Goal: Transaction & Acquisition: Book appointment/travel/reservation

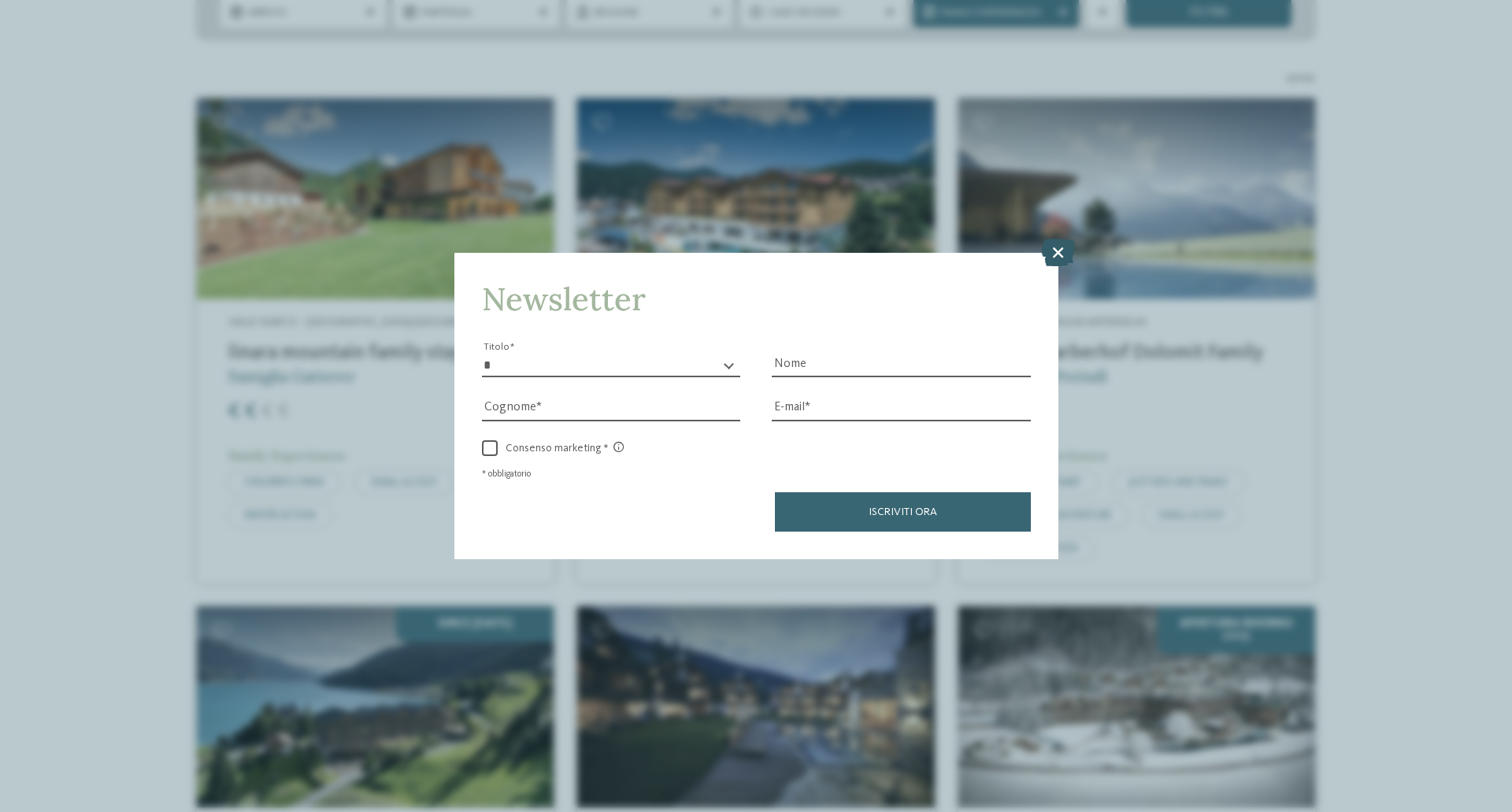
click at [1054, 251] on icon at bounding box center [1058, 252] width 34 height 28
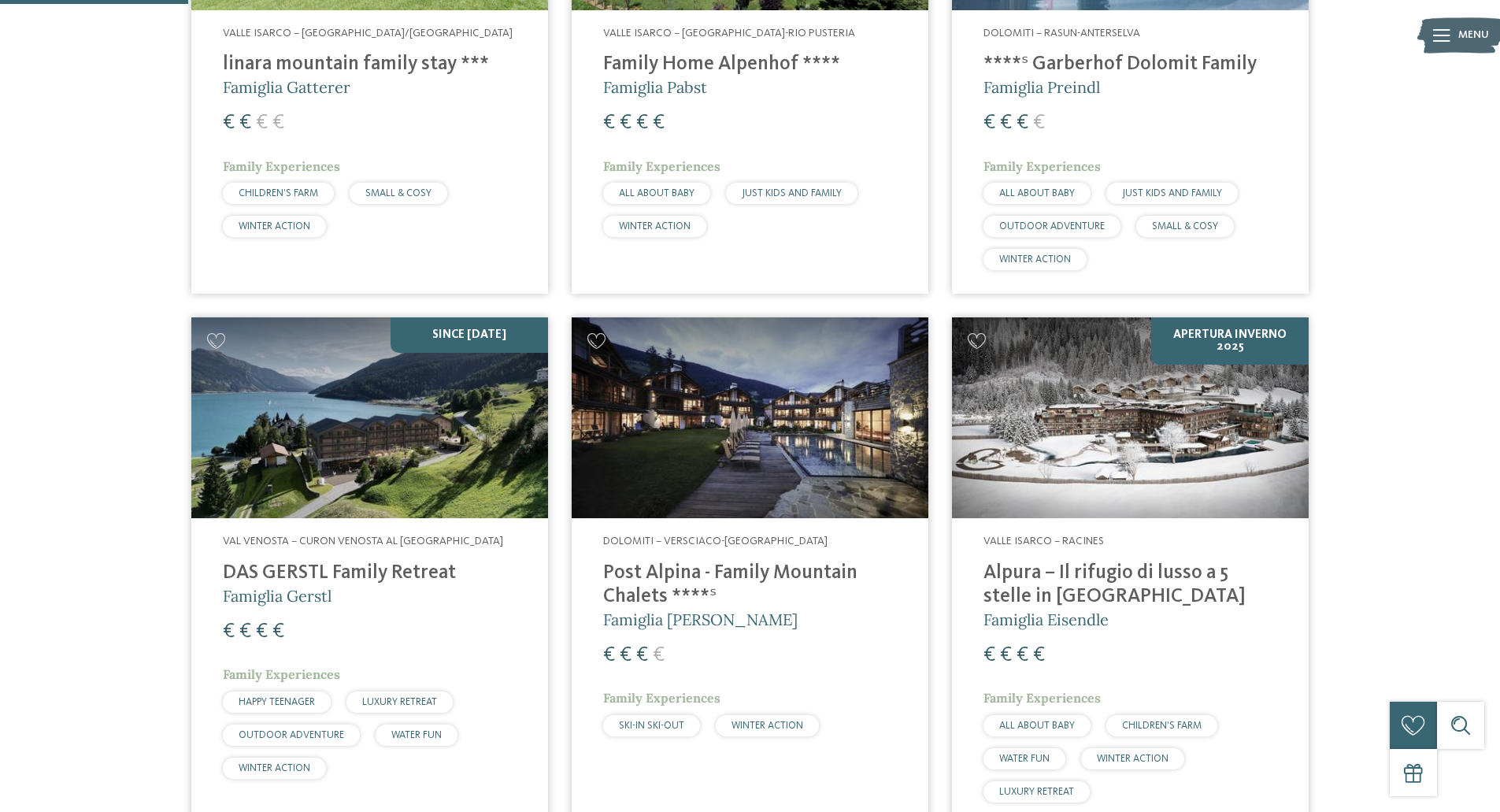
scroll to position [622, 0]
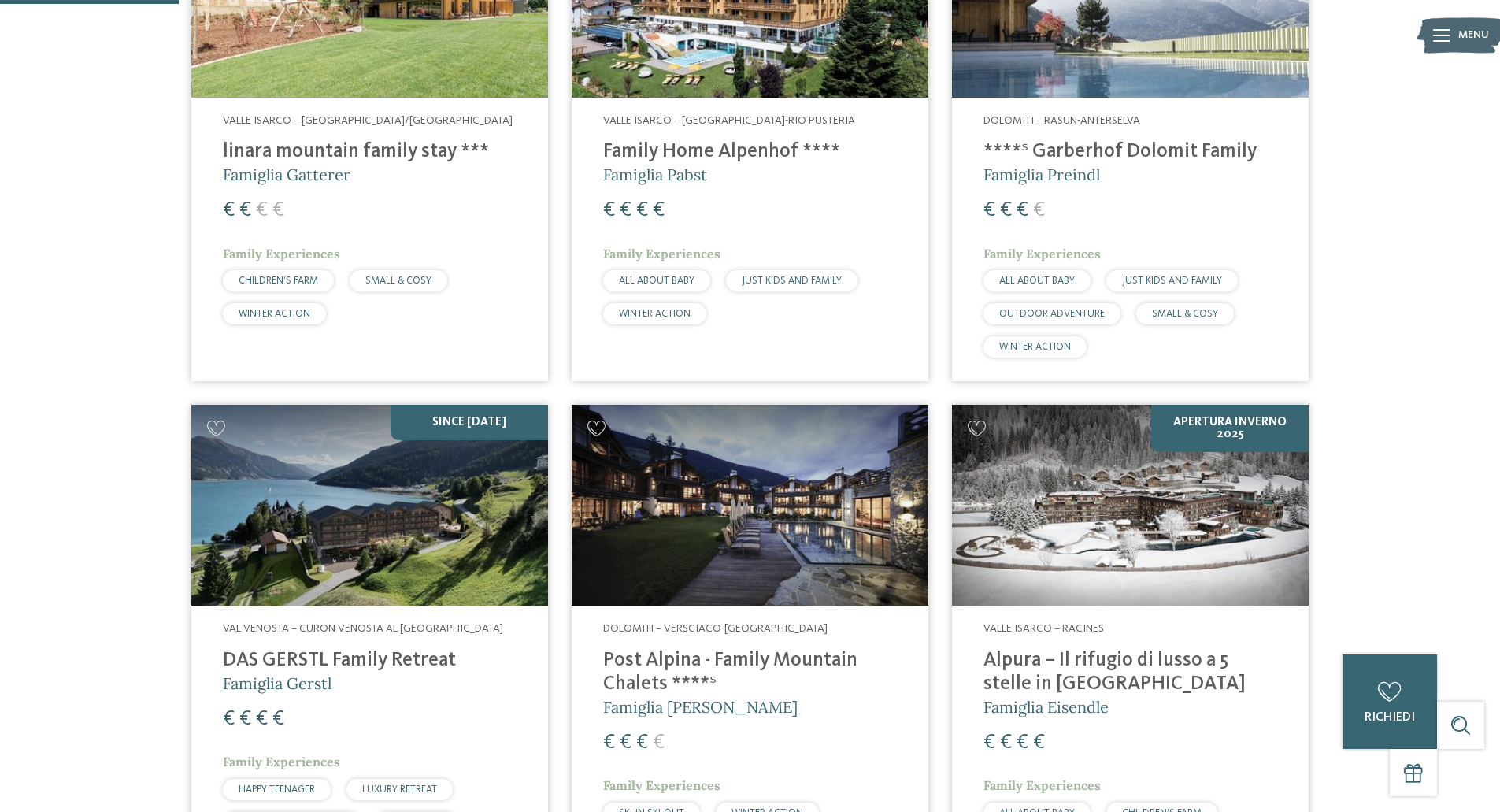
click at [1080, 150] on h4 "****ˢ Garberhof Dolomit Family" at bounding box center [1130, 153] width 294 height 24
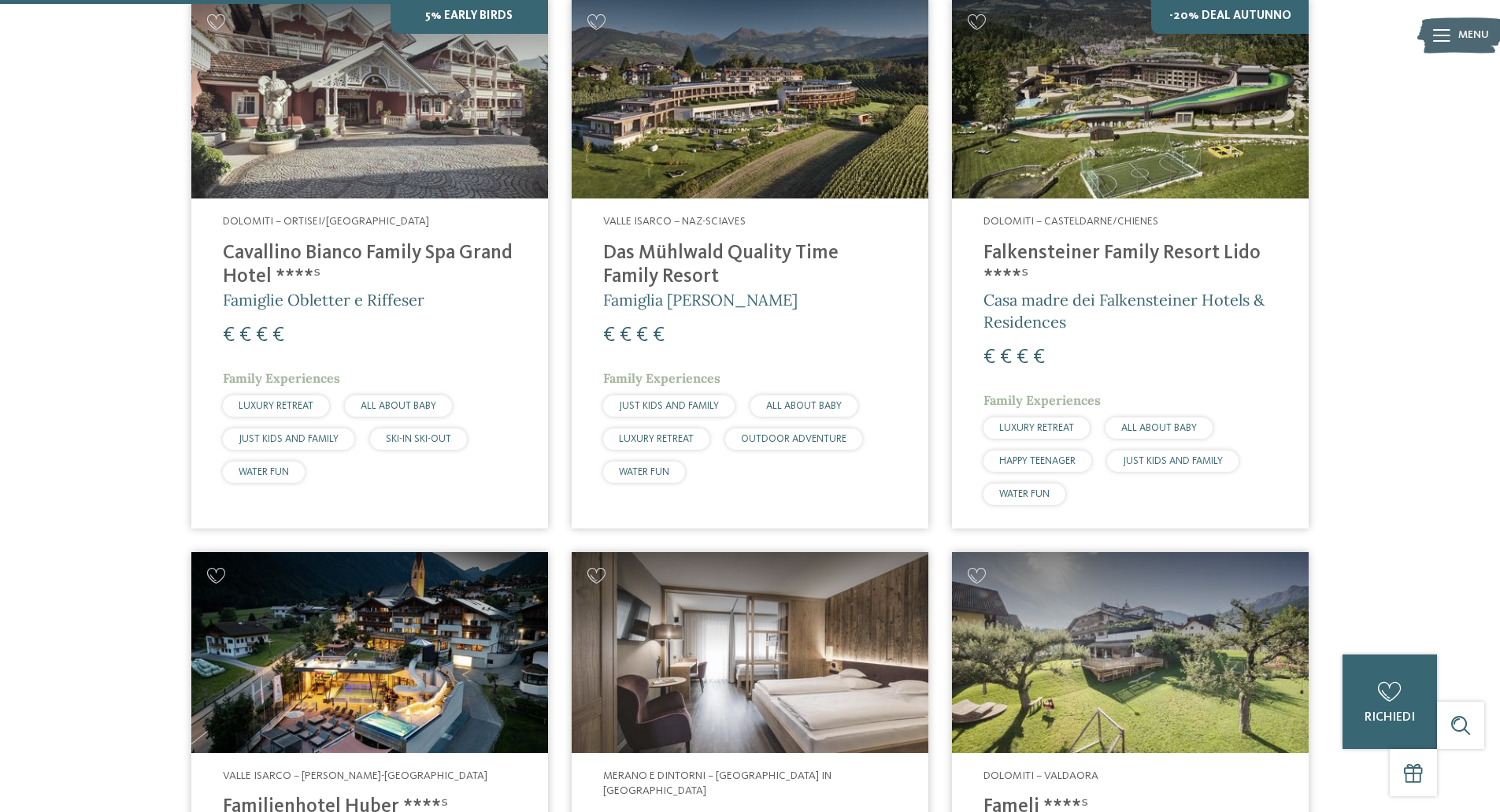
scroll to position [1838, 0]
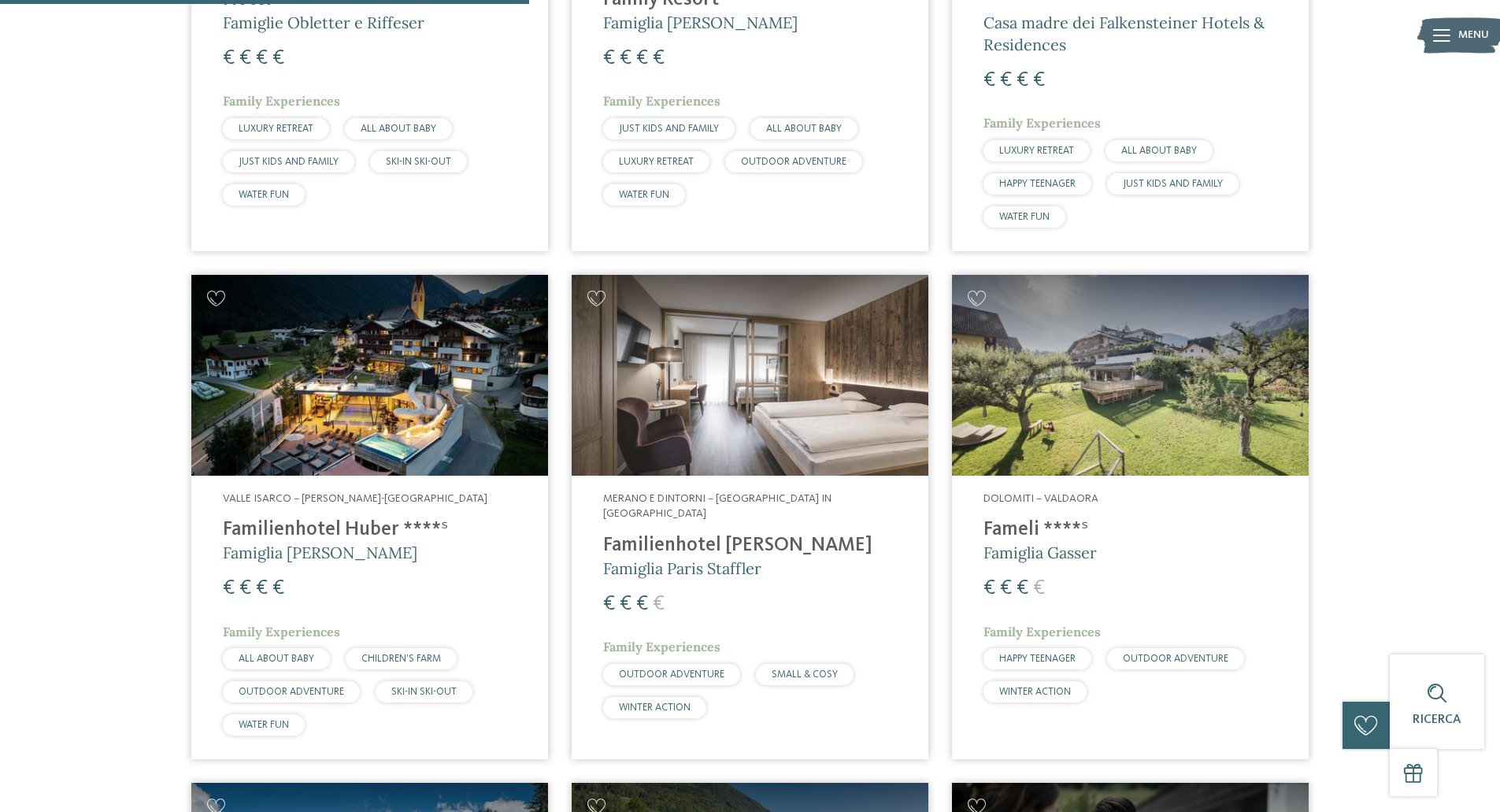
click at [1022, 527] on h4 "Fameli ****ˢ" at bounding box center [1130, 530] width 294 height 24
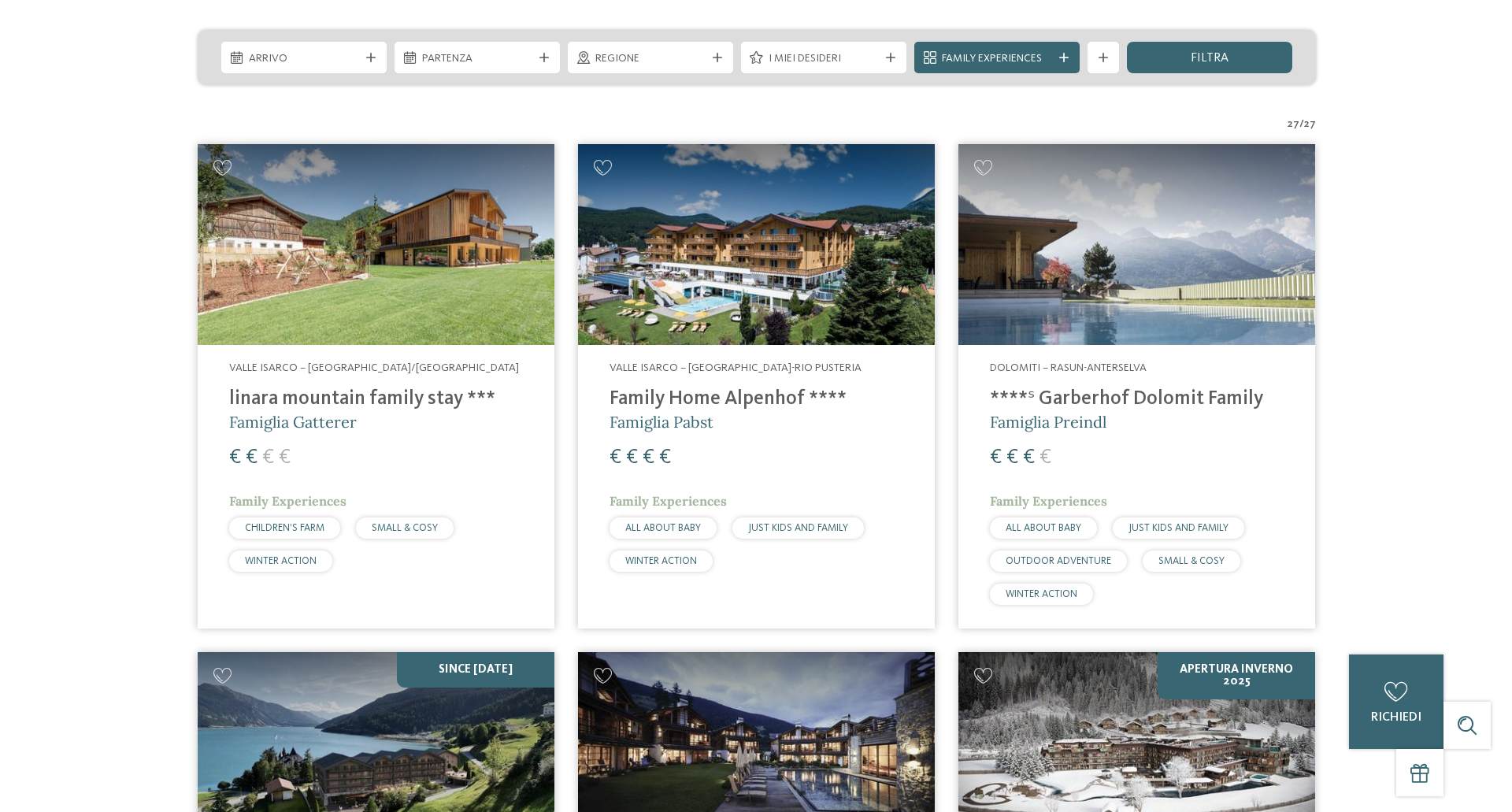
scroll to position [0, 0]
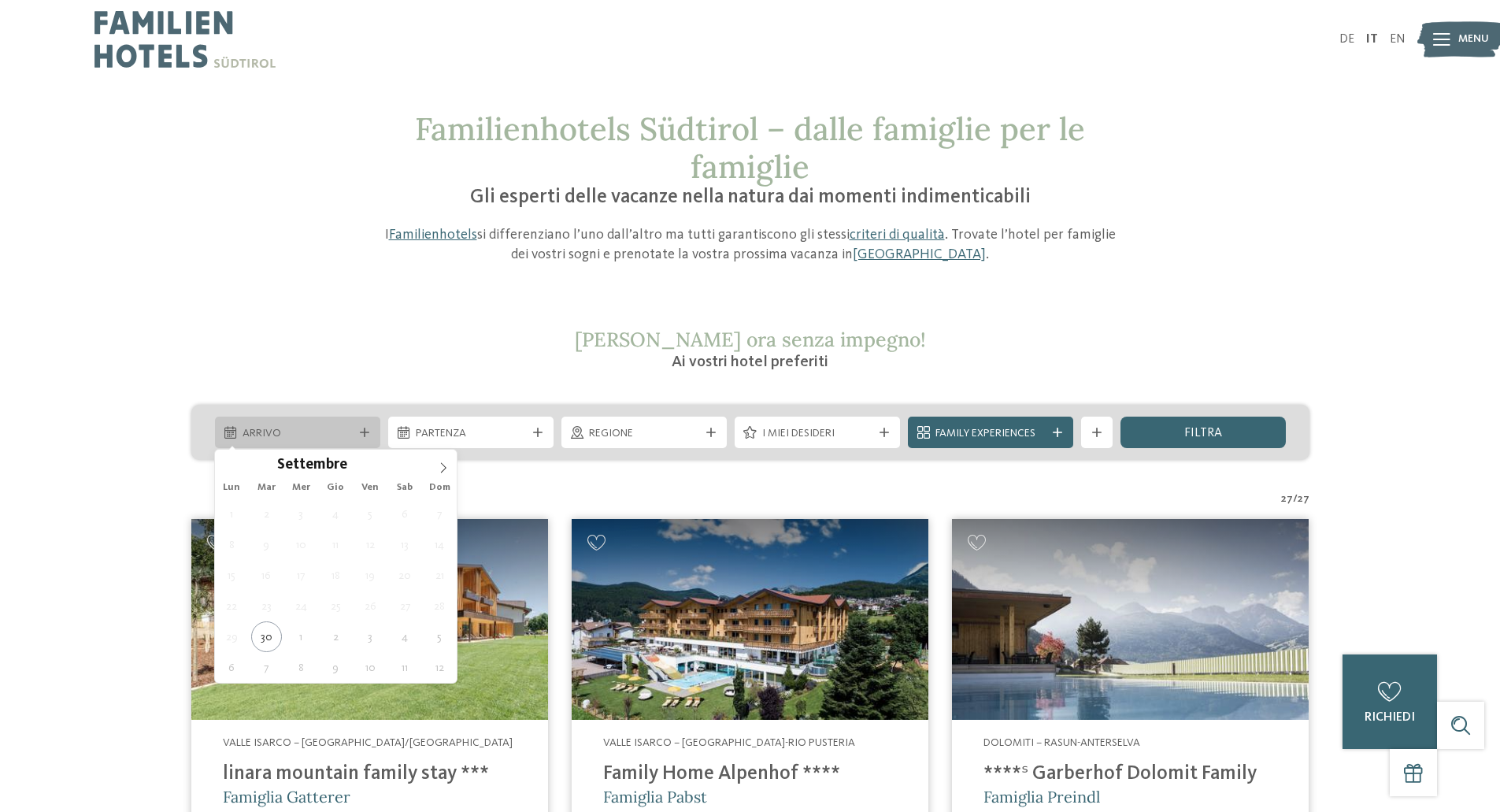
click at [363, 430] on icon at bounding box center [364, 432] width 9 height 9
click at [448, 469] on icon at bounding box center [443, 468] width 11 height 11
type div "27.12.2025"
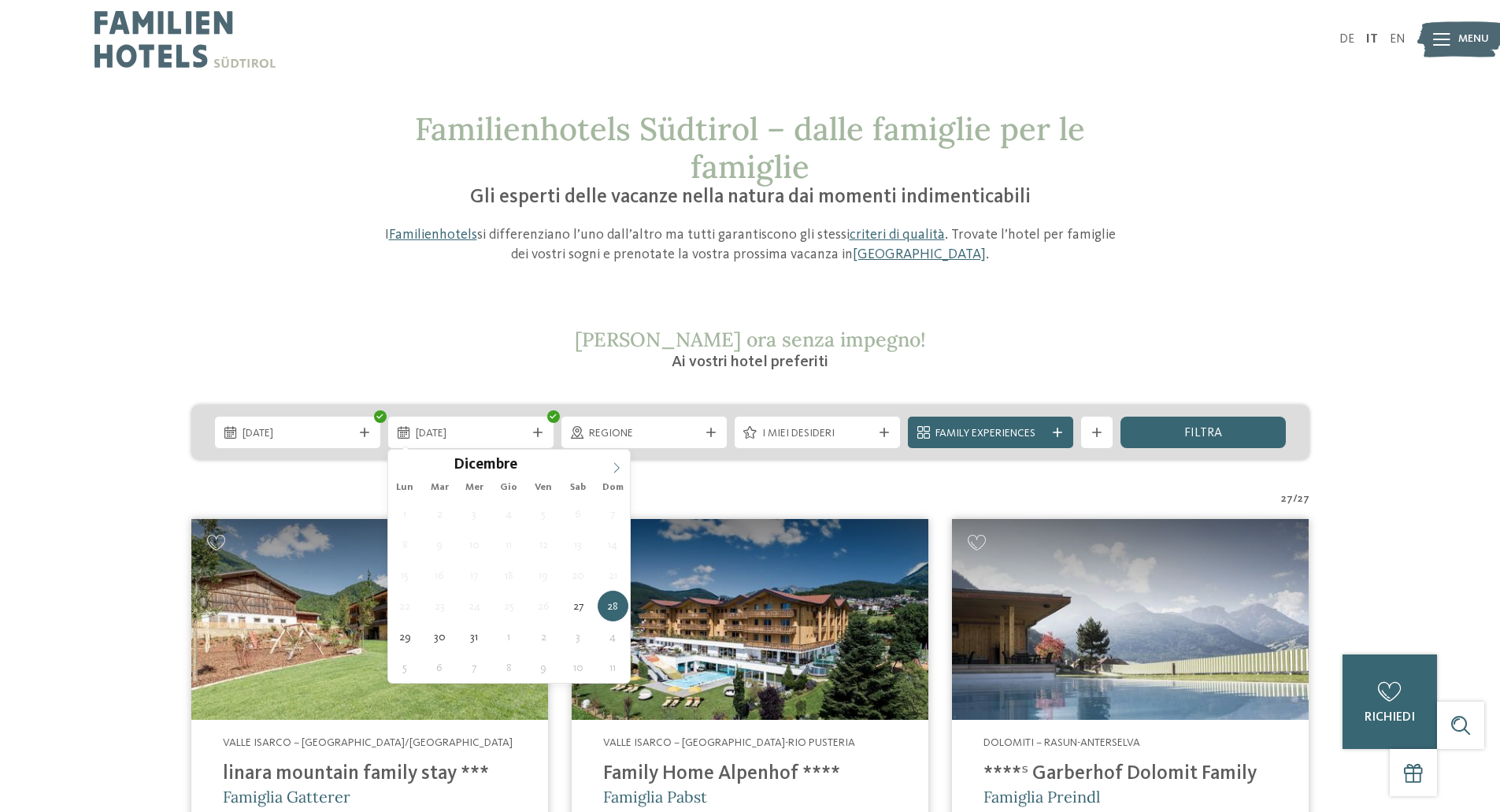
type input "****"
click at [619, 461] on span at bounding box center [616, 462] width 27 height 27
type div "03.01.2026"
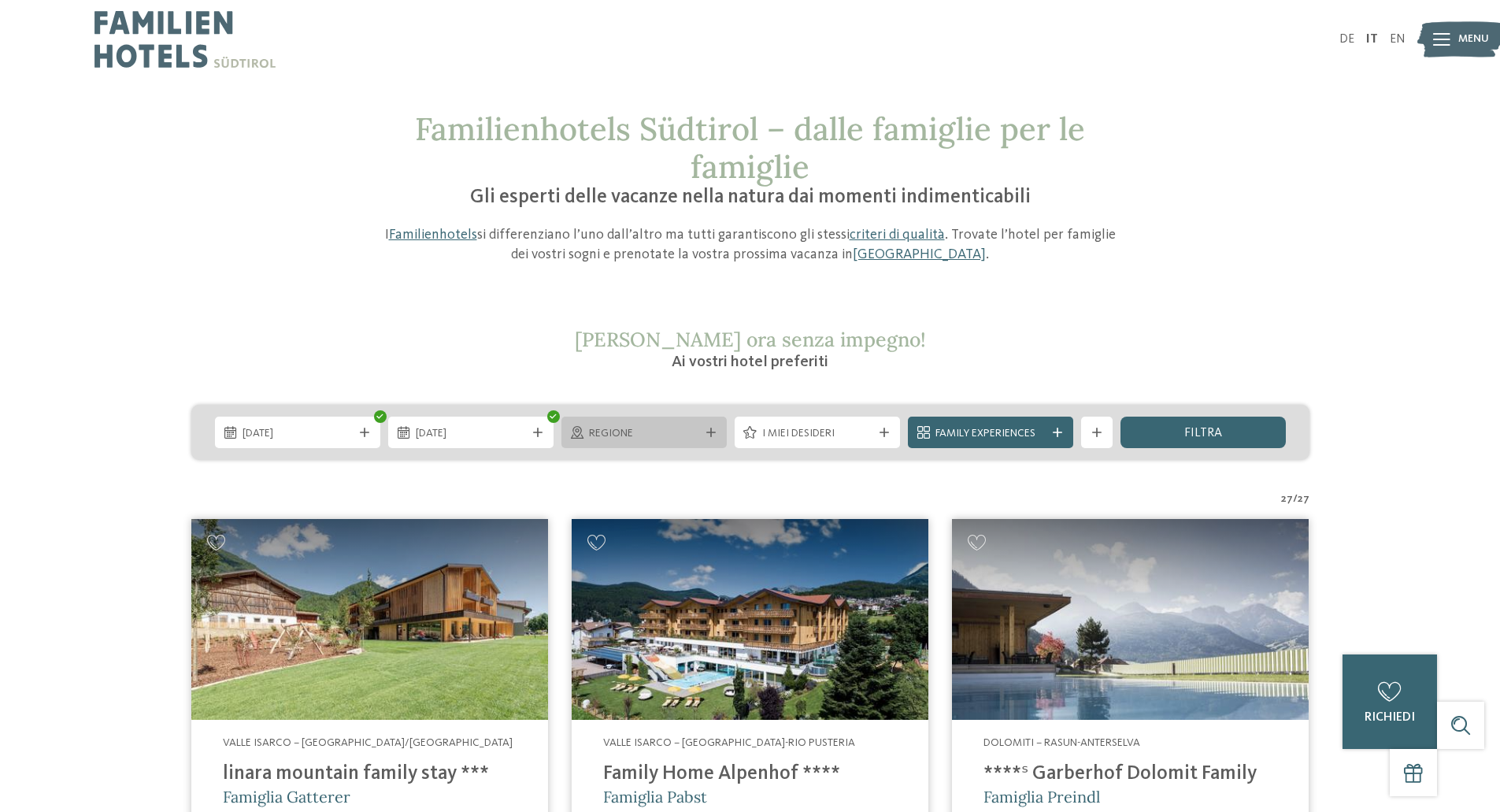
click at [704, 426] on div "Regione" at bounding box center [644, 432] width 166 height 31
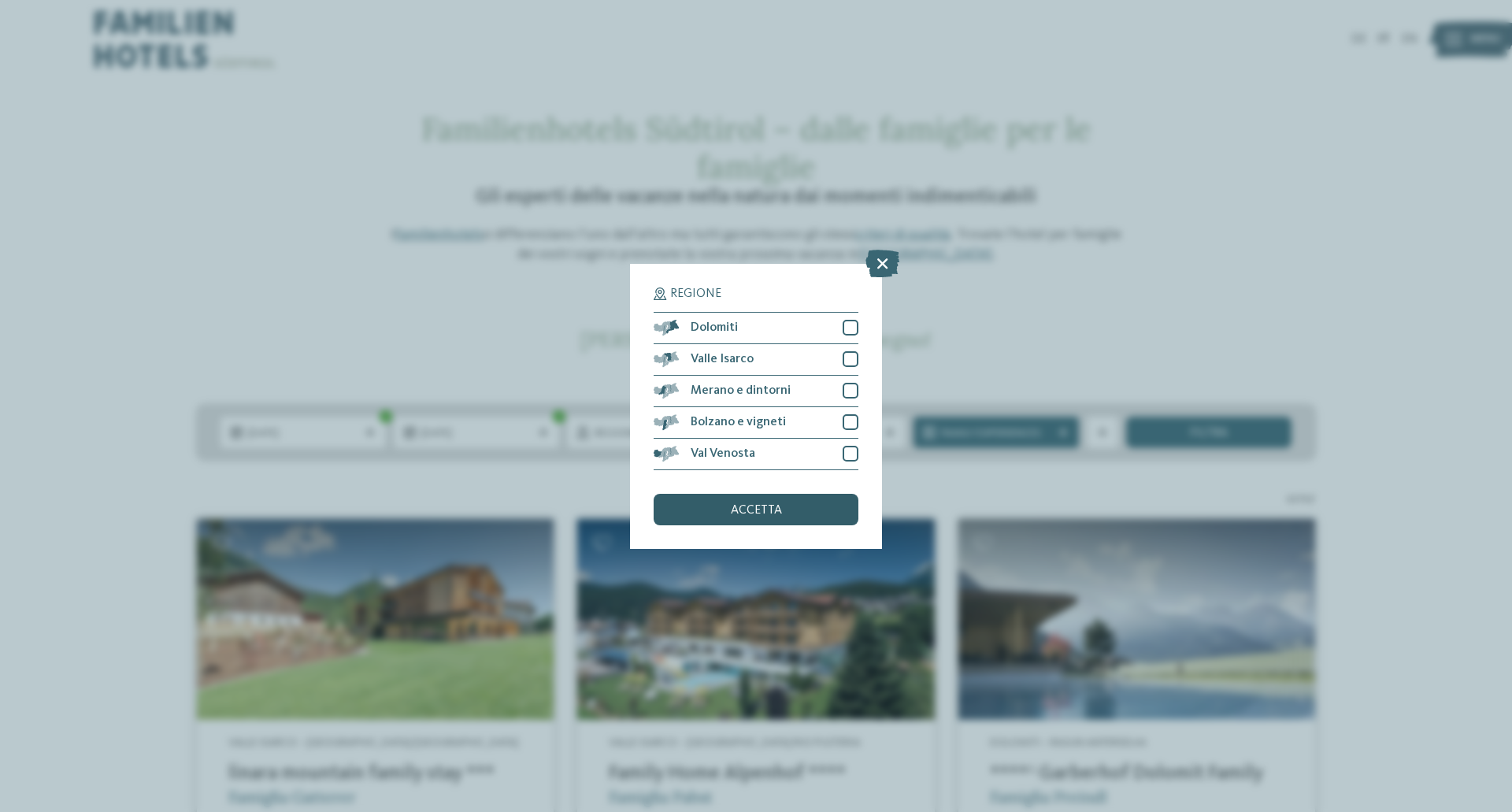
click at [777, 512] on span "accetta" at bounding box center [756, 511] width 51 height 13
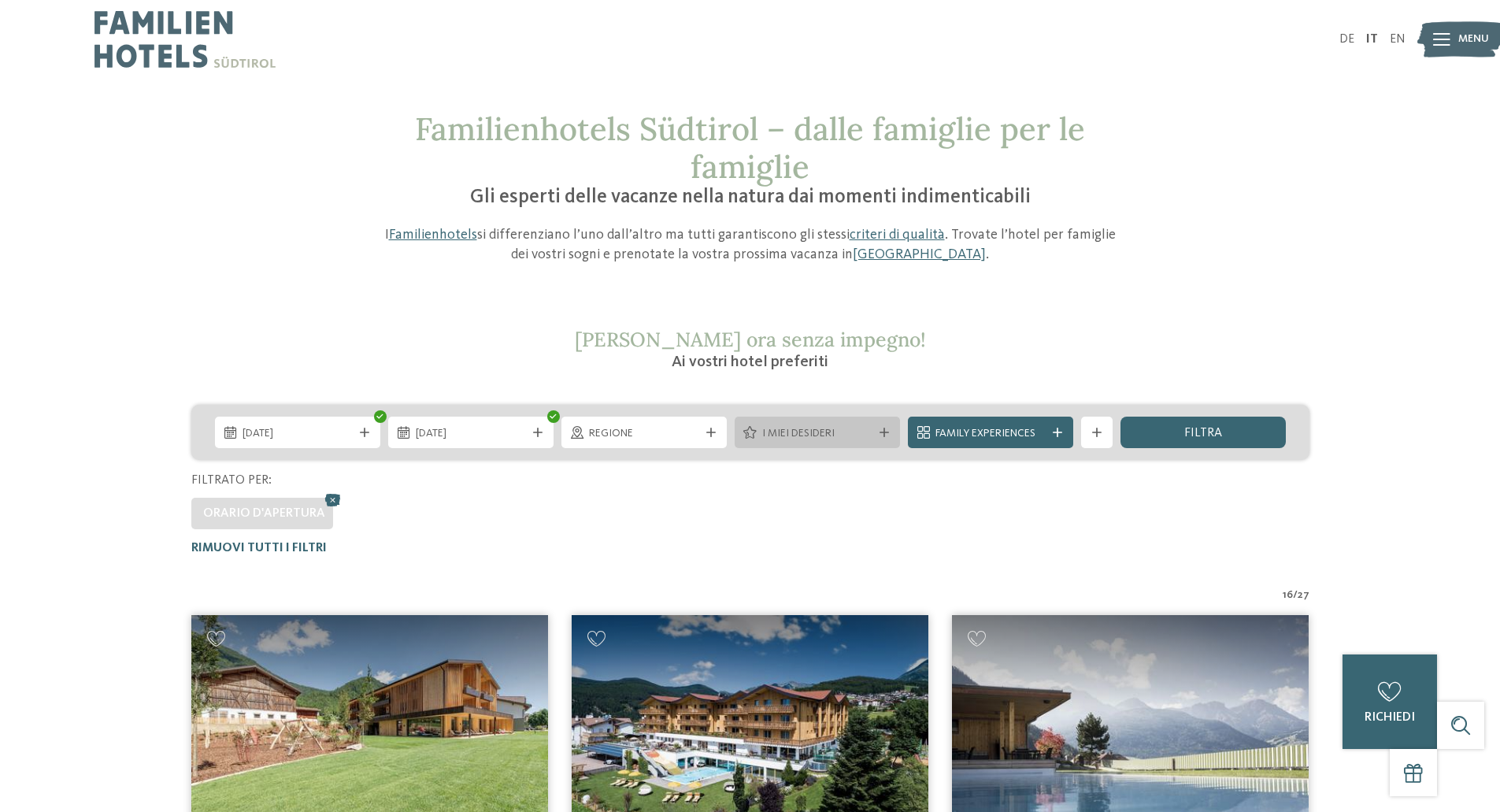
click at [850, 436] on span "I miei desideri" at bounding box center [817, 434] width 110 height 16
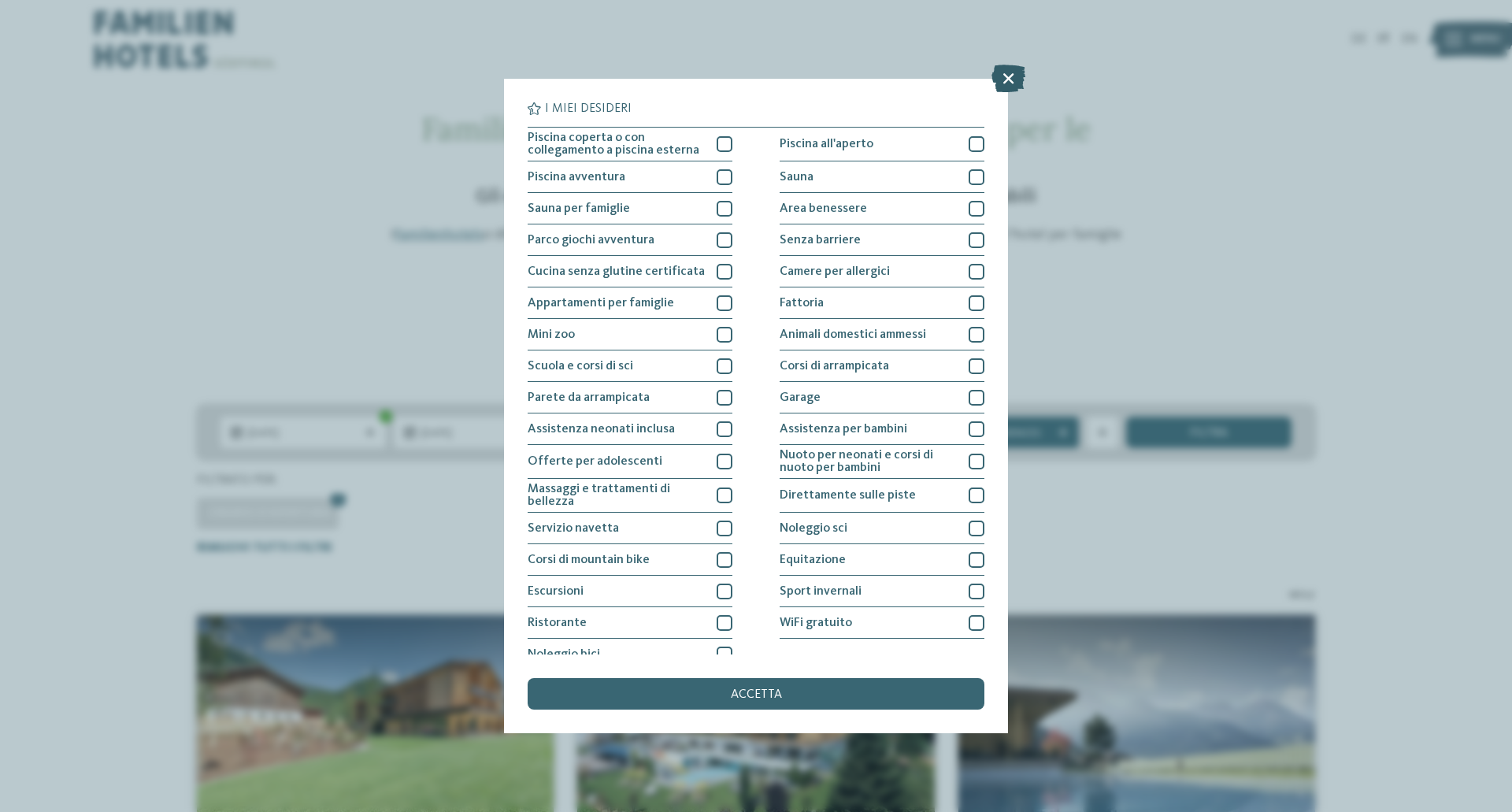
click at [1014, 67] on icon at bounding box center [1008, 79] width 34 height 28
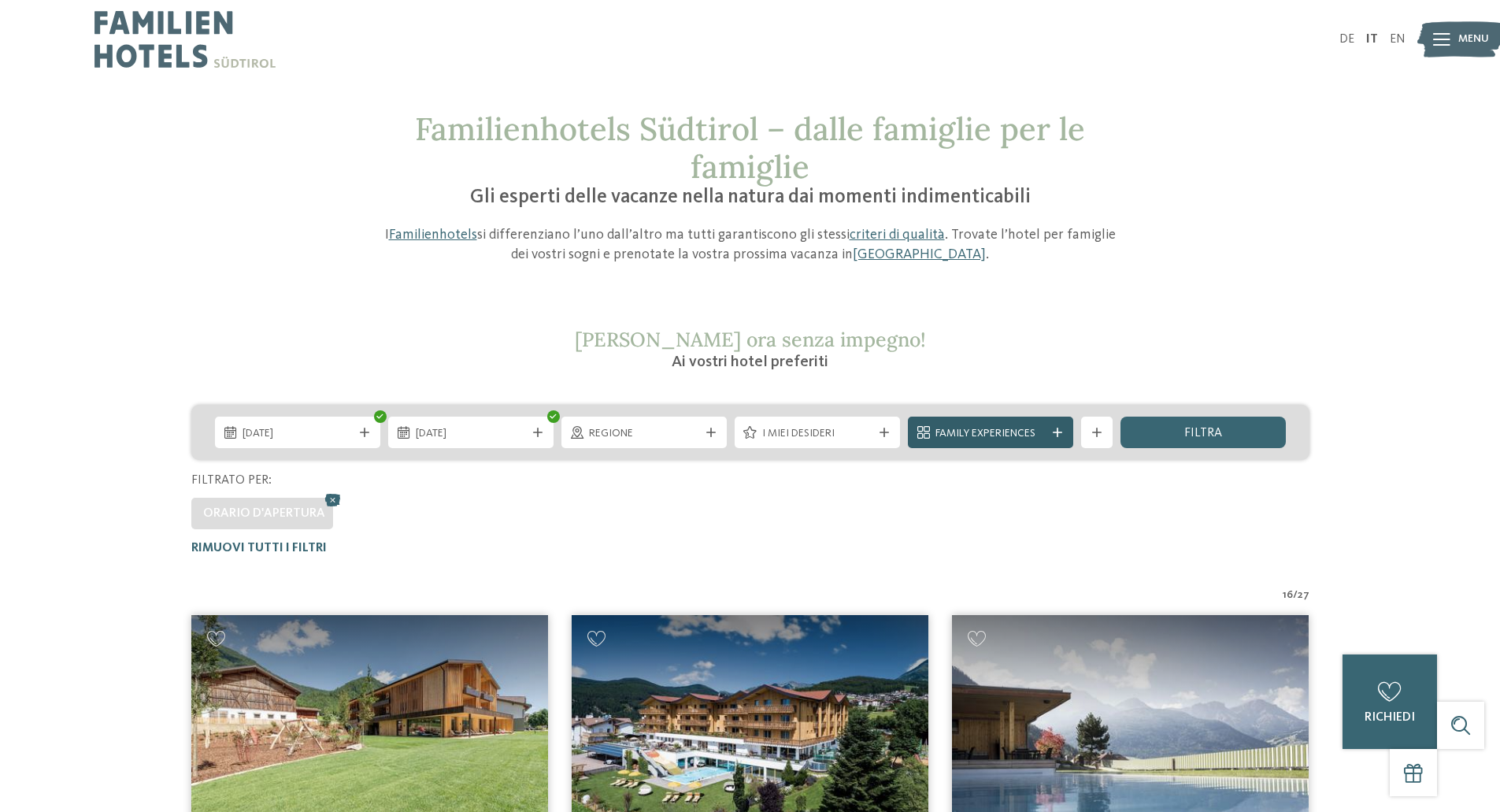
click at [1065, 431] on div "Family Experiences" at bounding box center [990, 432] width 166 height 31
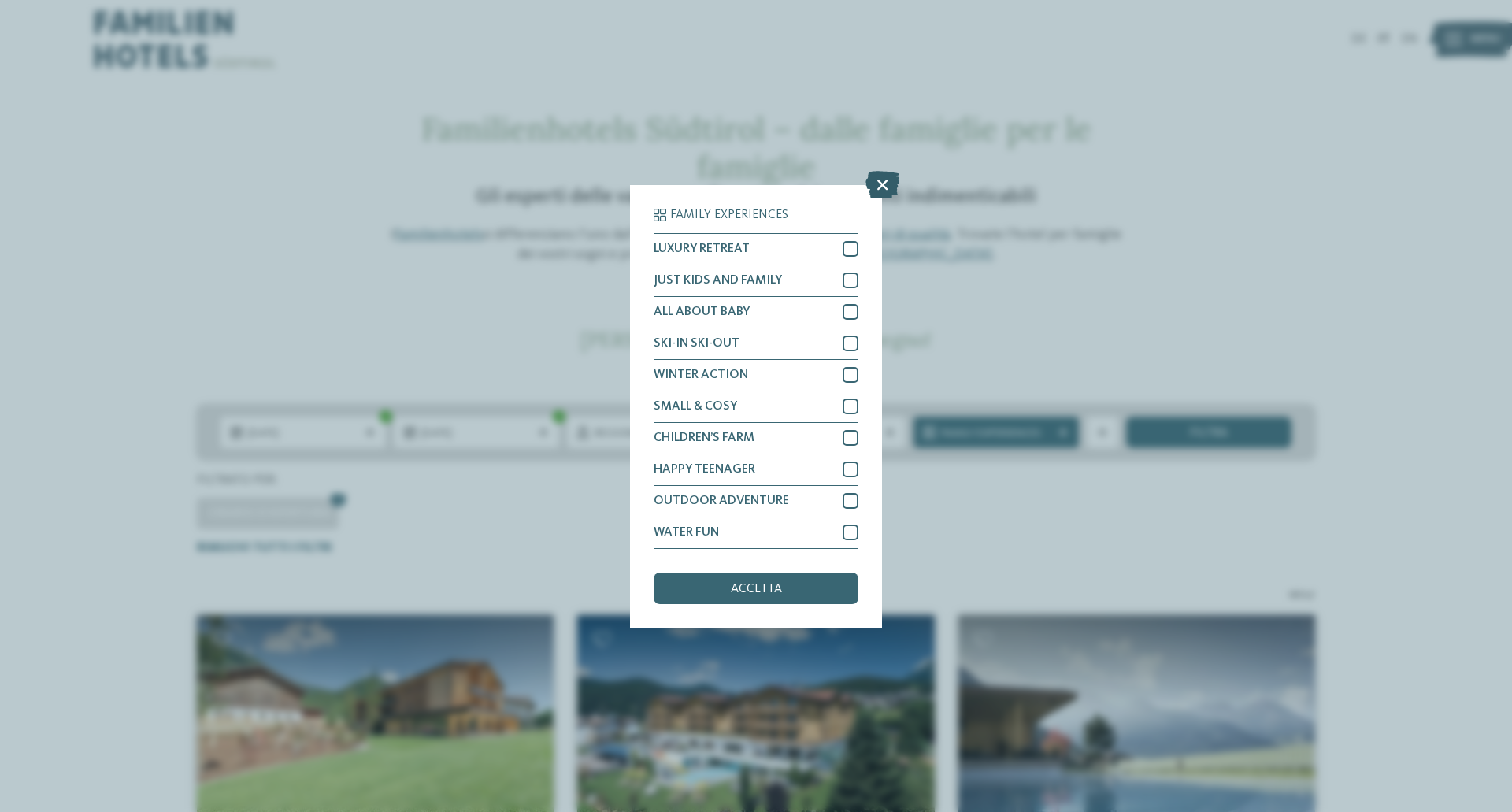
click at [882, 188] on icon at bounding box center [882, 184] width 34 height 28
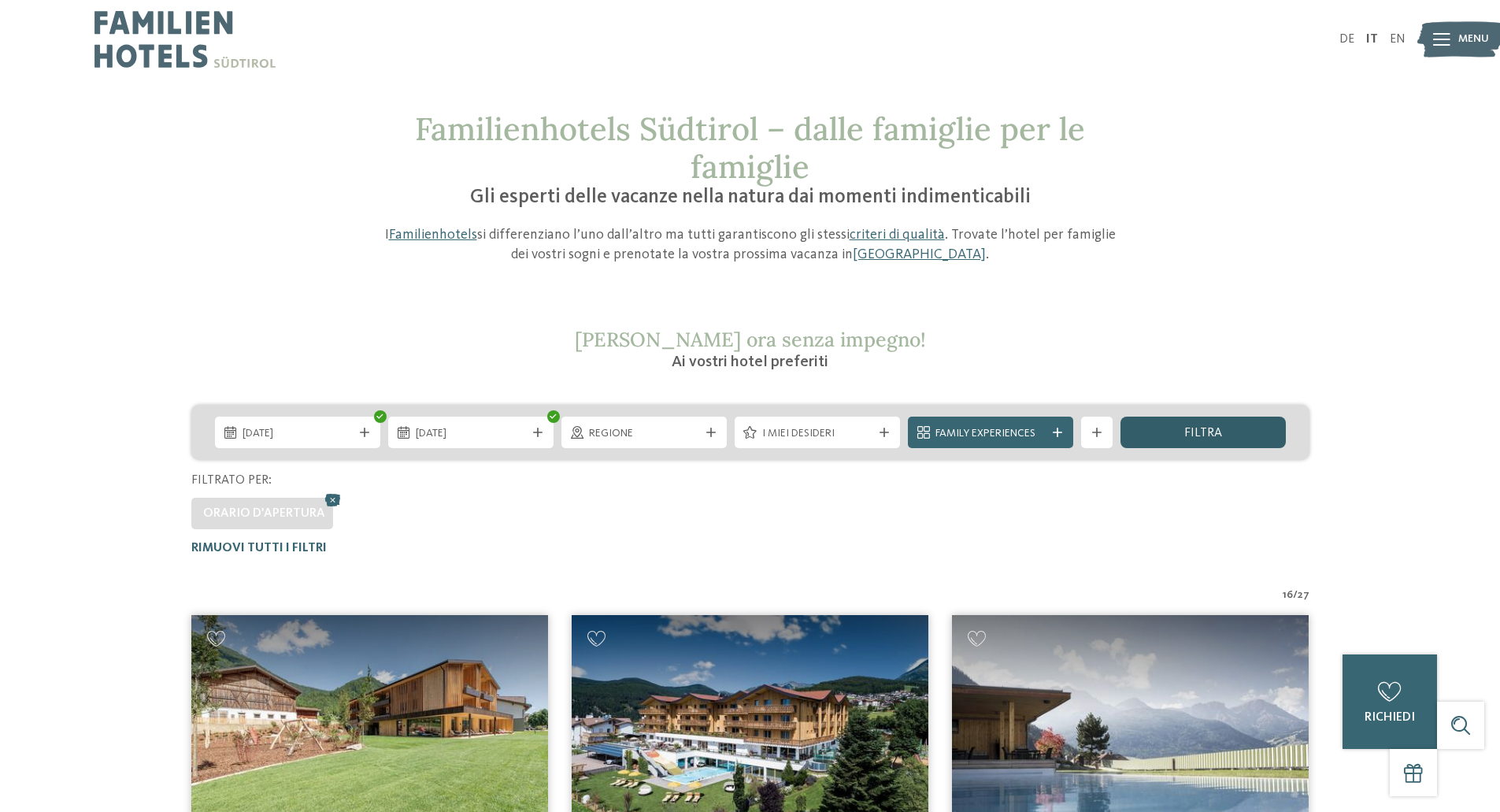
click at [1199, 426] on div "filtra" at bounding box center [1202, 432] width 166 height 31
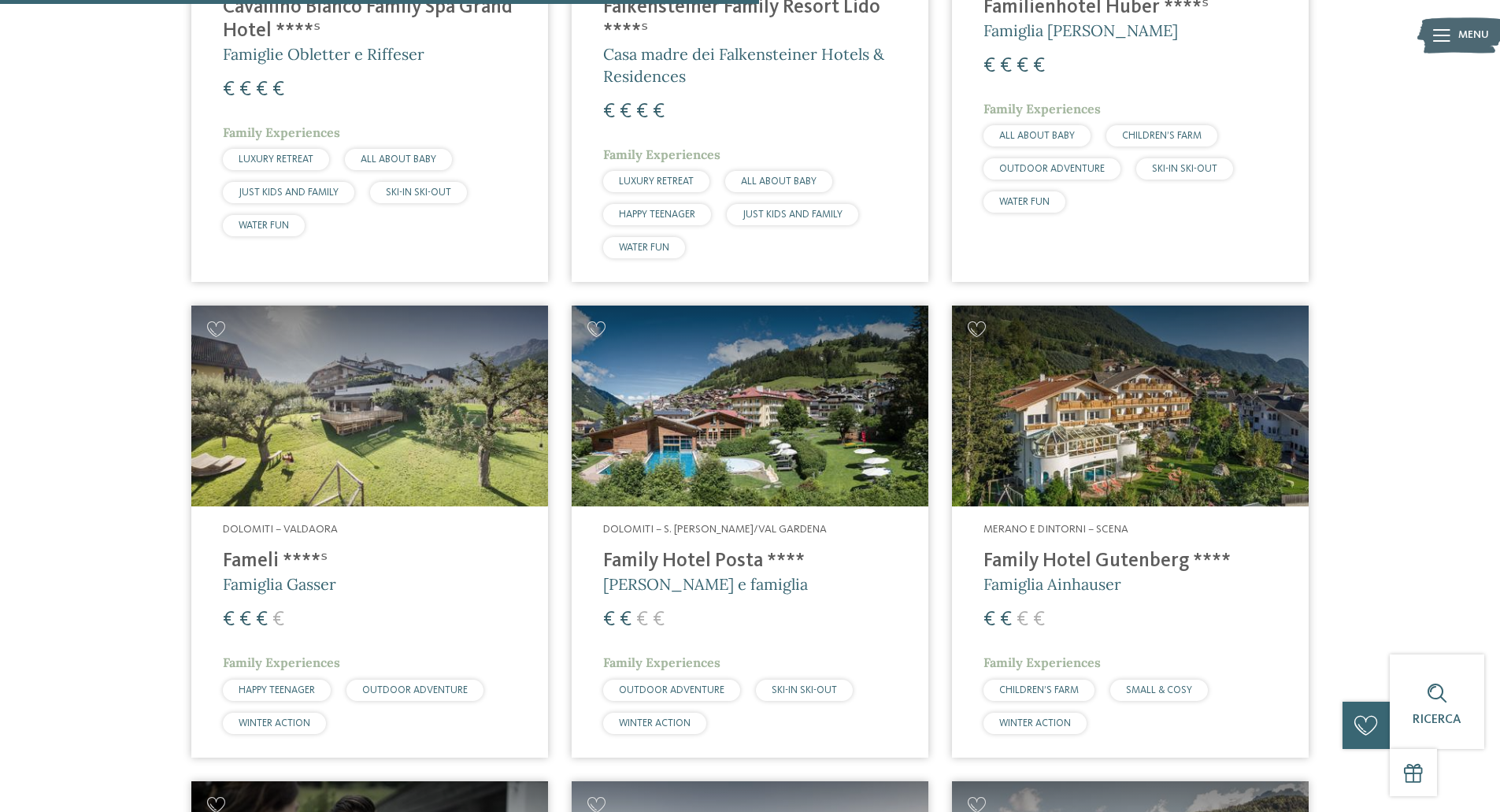
scroll to position [1903, 0]
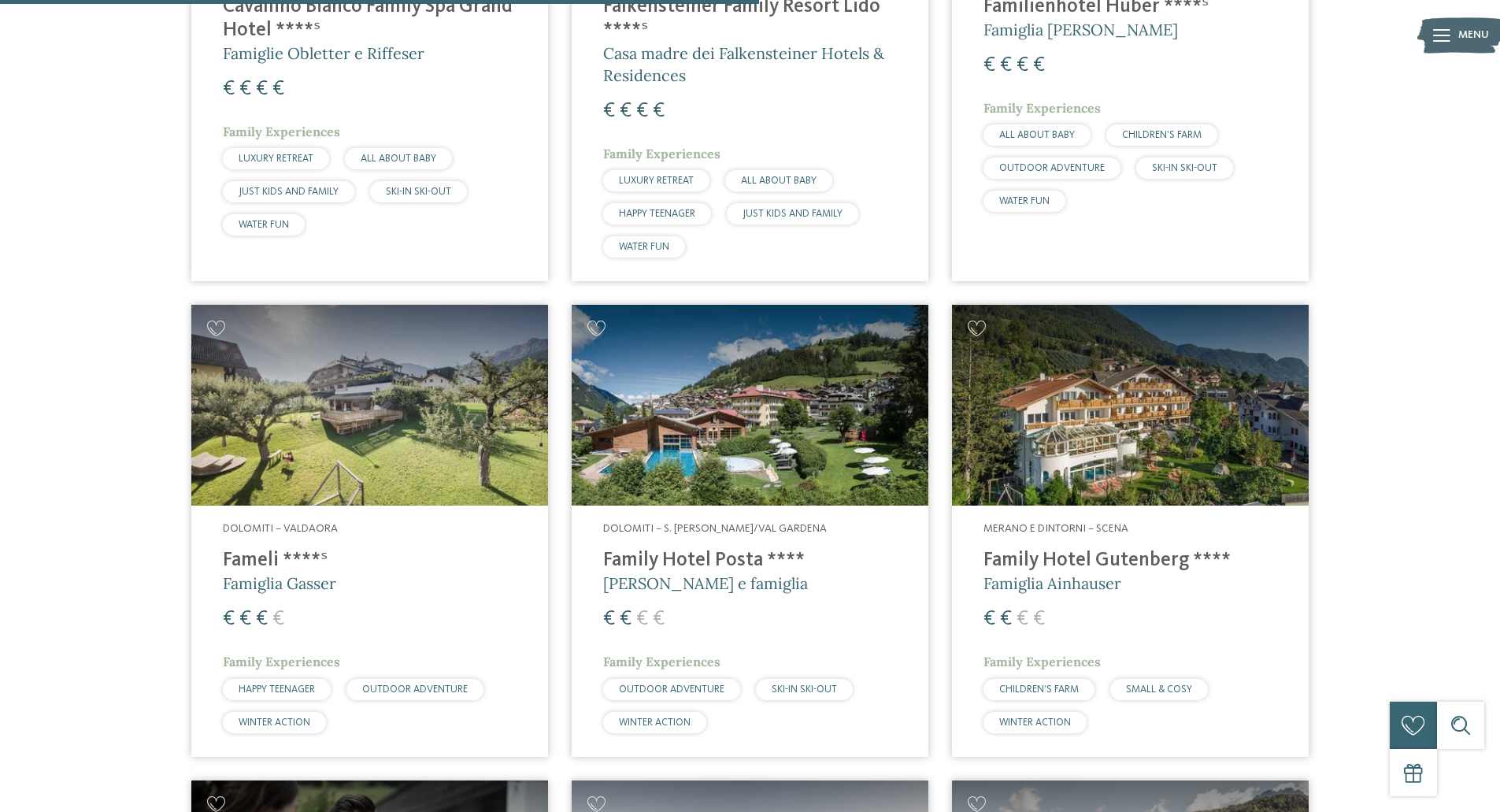
click at [1082, 439] on img at bounding box center [1130, 404] width 357 height 201
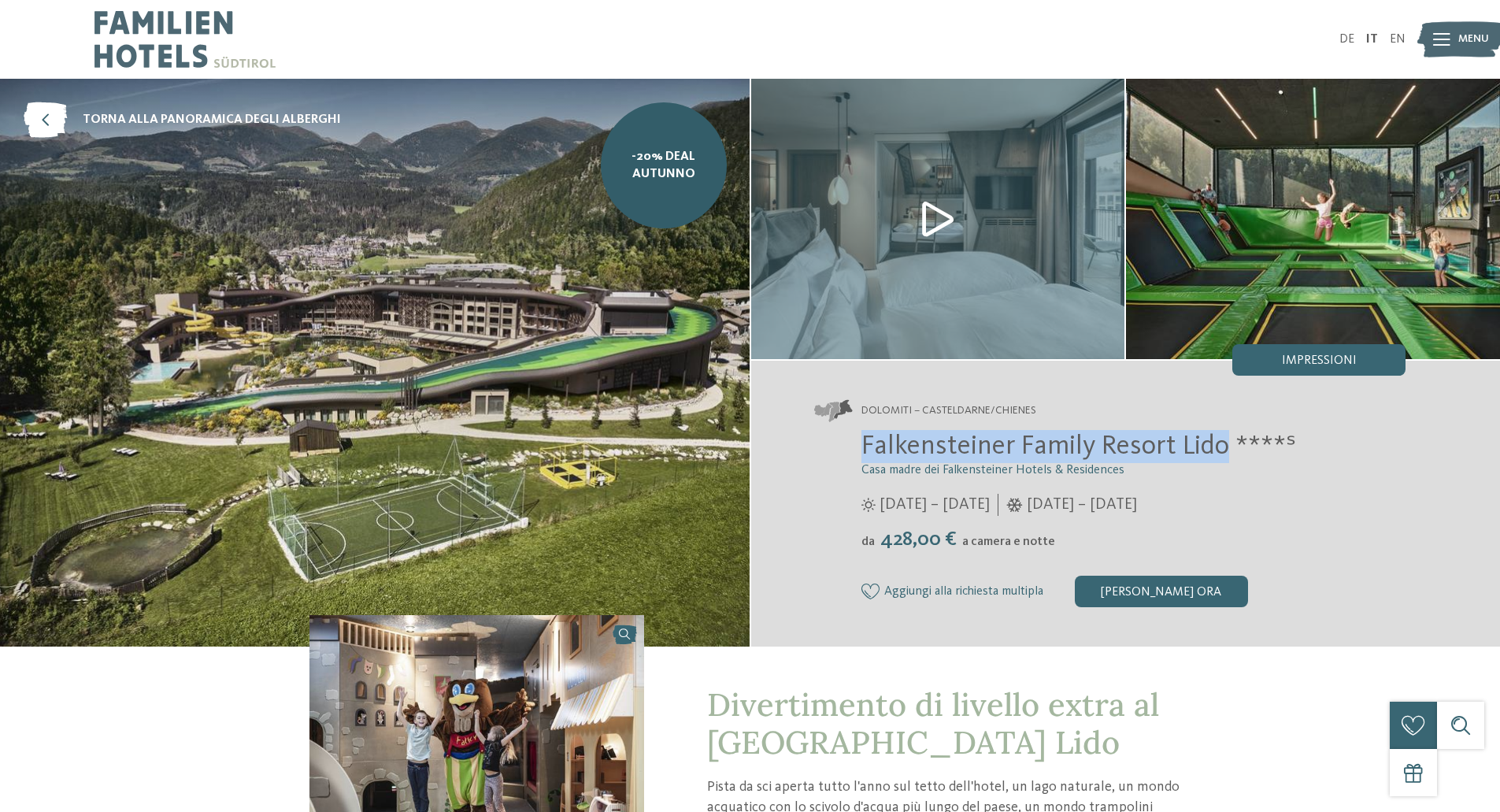
drag, startPoint x: 865, startPoint y: 450, endPoint x: 1227, endPoint y: 444, distance: 362.0
click at [1227, 444] on span "Falkensteiner Family Resort Lido ****ˢ" at bounding box center [1078, 446] width 435 height 28
copy span "Falkensteiner Family Resort Lido"
click at [549, 385] on img at bounding box center [375, 363] width 749 height 568
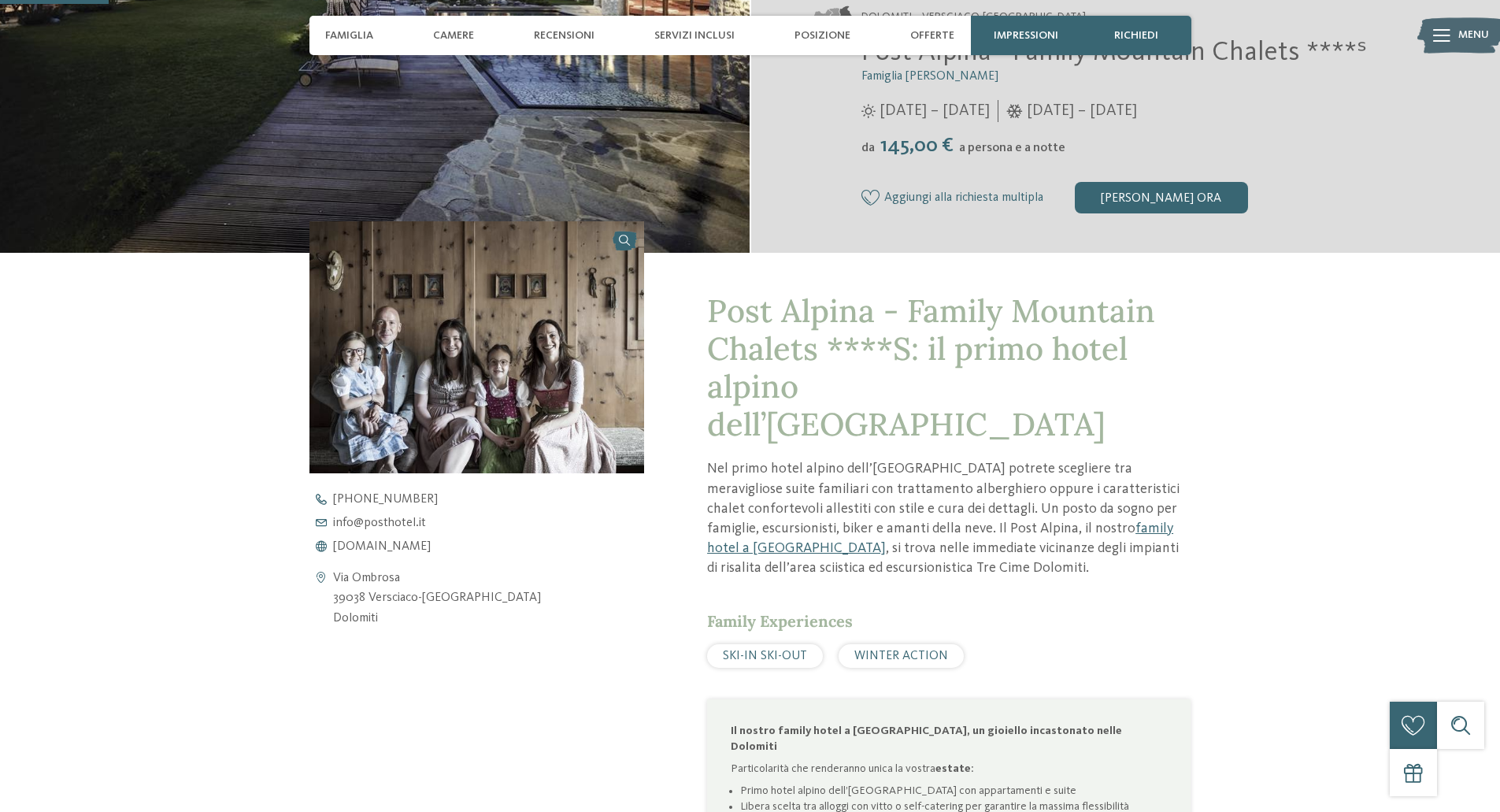
scroll to position [395, 0]
click at [405, 546] on span "www.postalpina.it" at bounding box center [382, 546] width 98 height 13
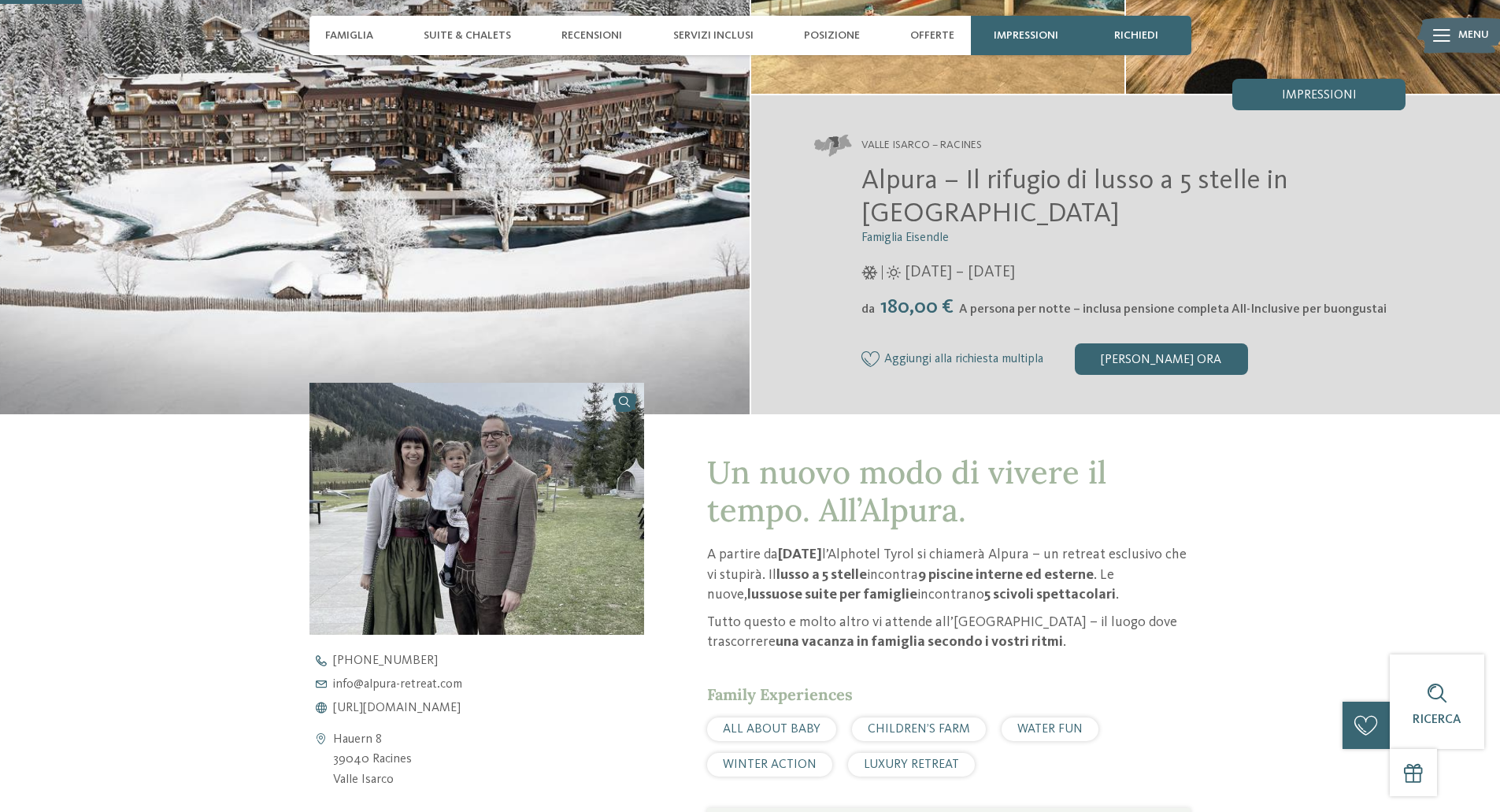
scroll to position [265, 0]
click at [458, 708] on span "https://www.alpura-retreat.com/it" at bounding box center [397, 708] width 128 height 13
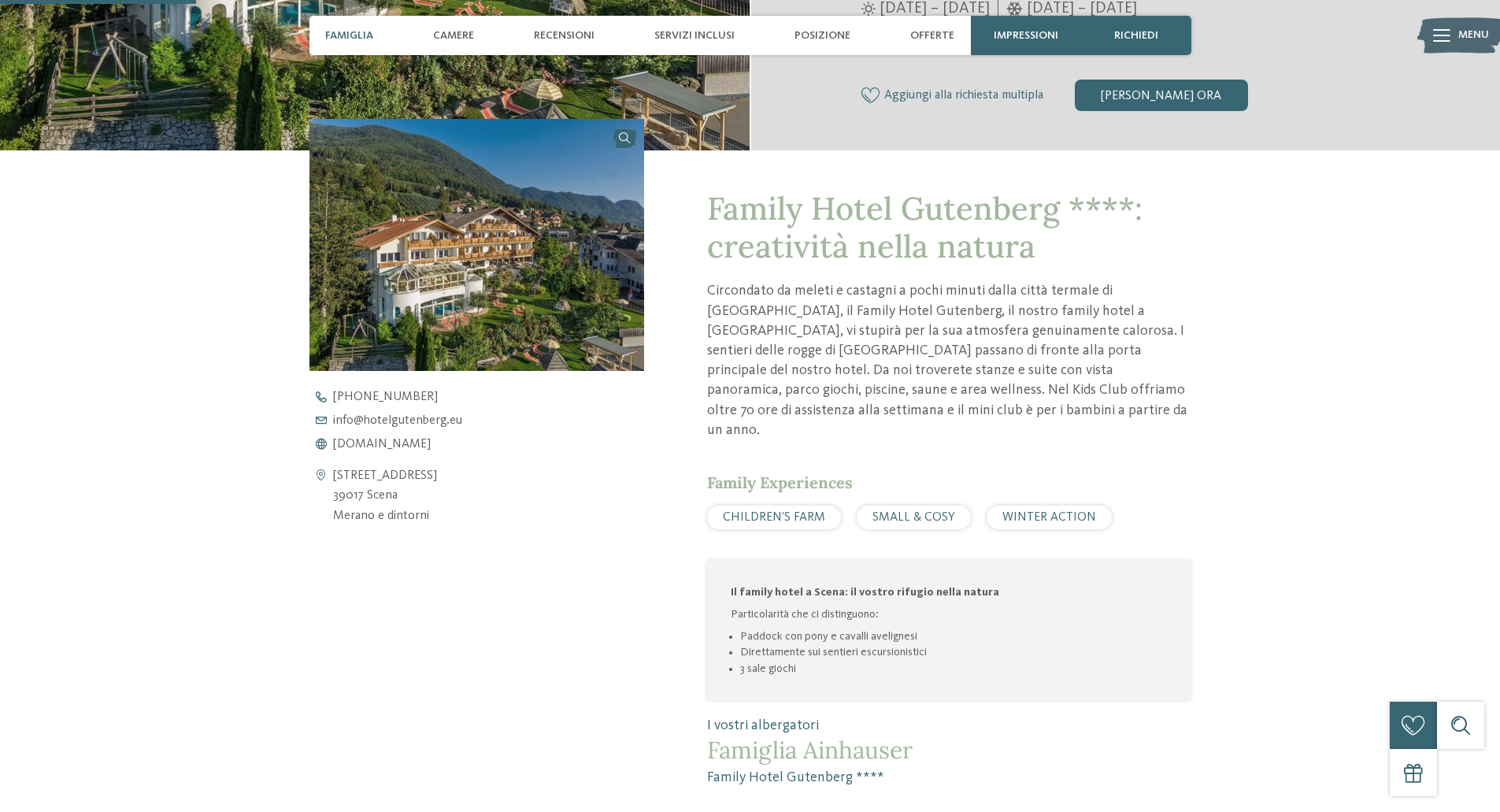
scroll to position [633, 0]
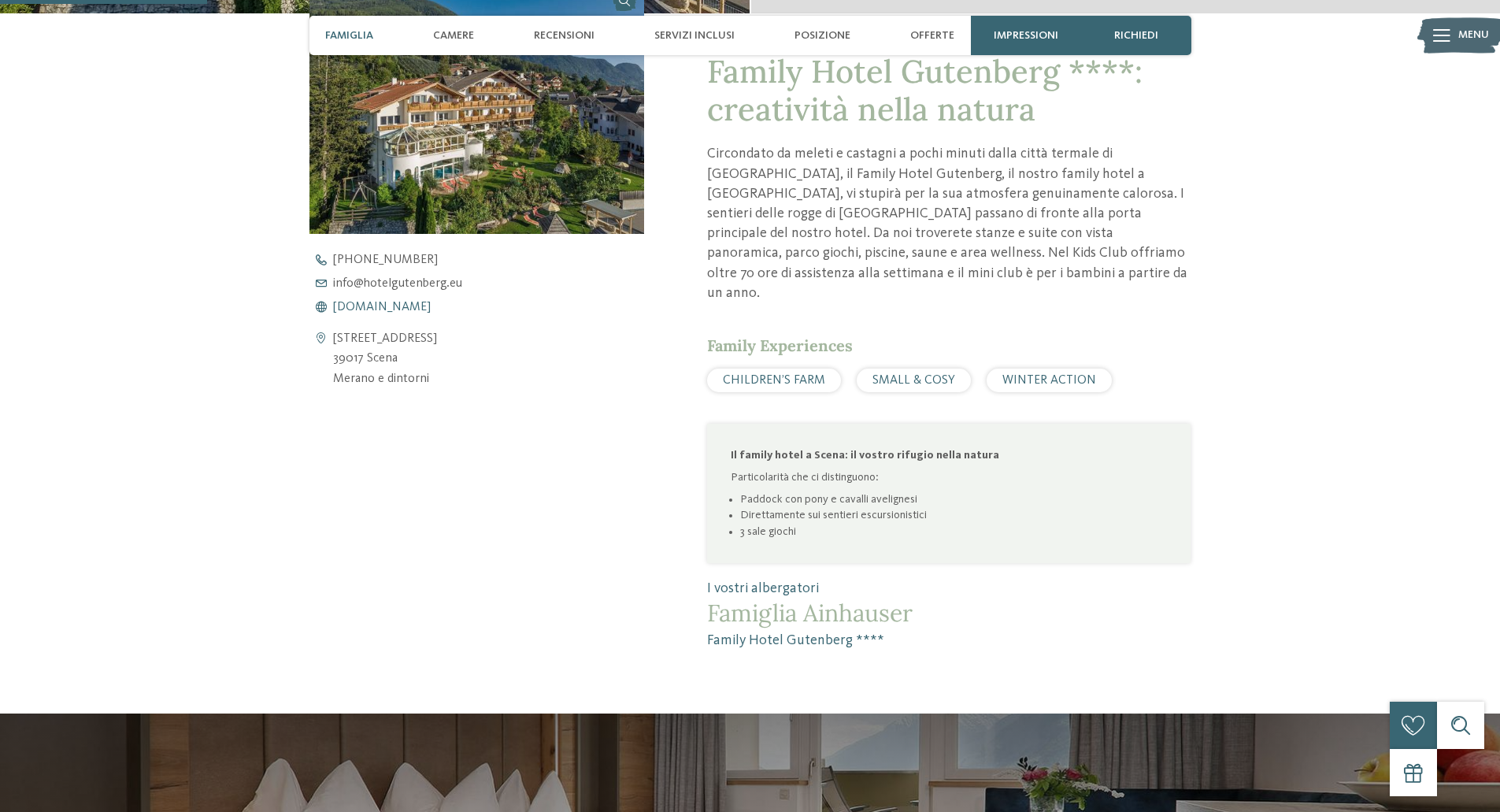
click at [416, 308] on span "[DOMAIN_NAME]" at bounding box center [382, 307] width 98 height 13
